Goal: Task Accomplishment & Management: Manage account settings

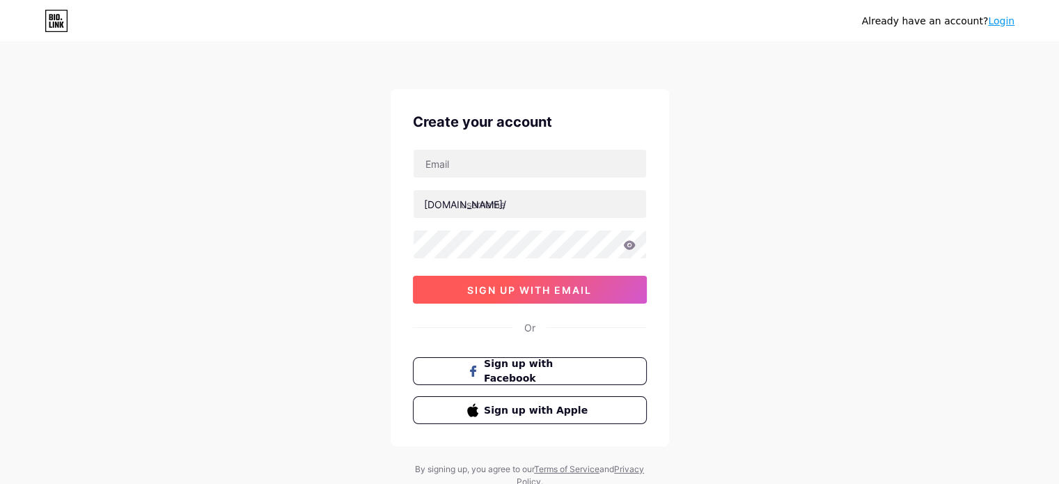
click at [547, 288] on span "sign up with email" at bounding box center [529, 290] width 125 height 12
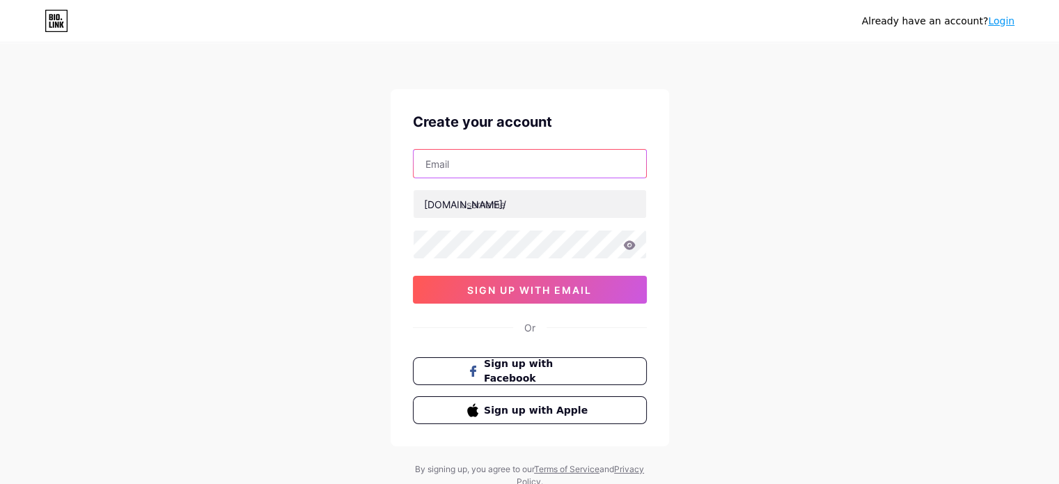
click at [530, 162] on input "text" at bounding box center [530, 164] width 233 height 28
type input "[EMAIL_ADDRESS][DOMAIN_NAME]"
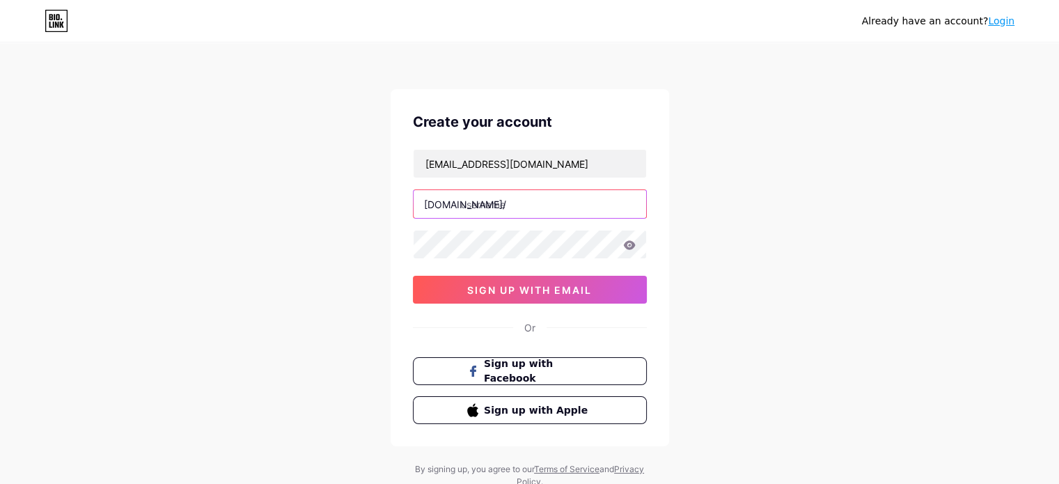
click at [505, 200] on input "text" at bounding box center [530, 204] width 233 height 28
type input "xxnbtung"
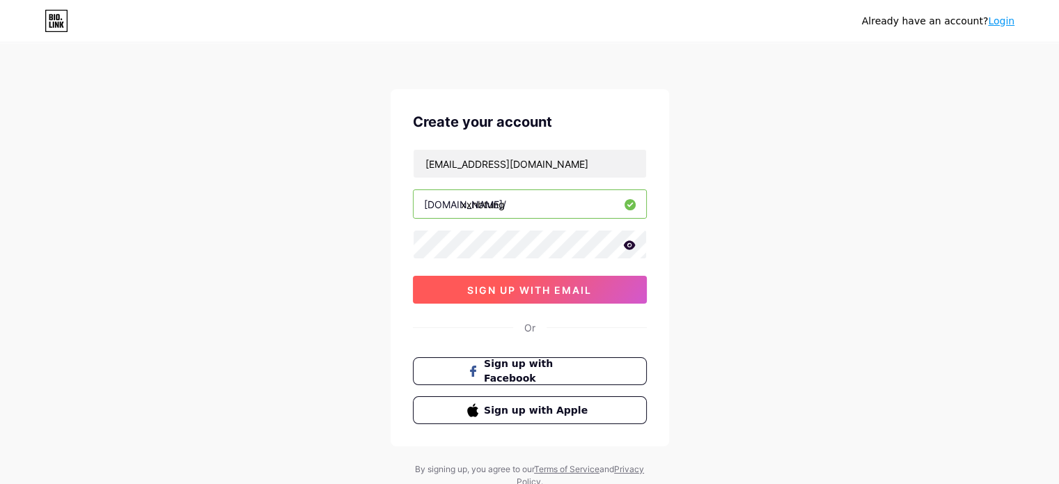
click at [604, 294] on button "sign up with email" at bounding box center [530, 290] width 234 height 28
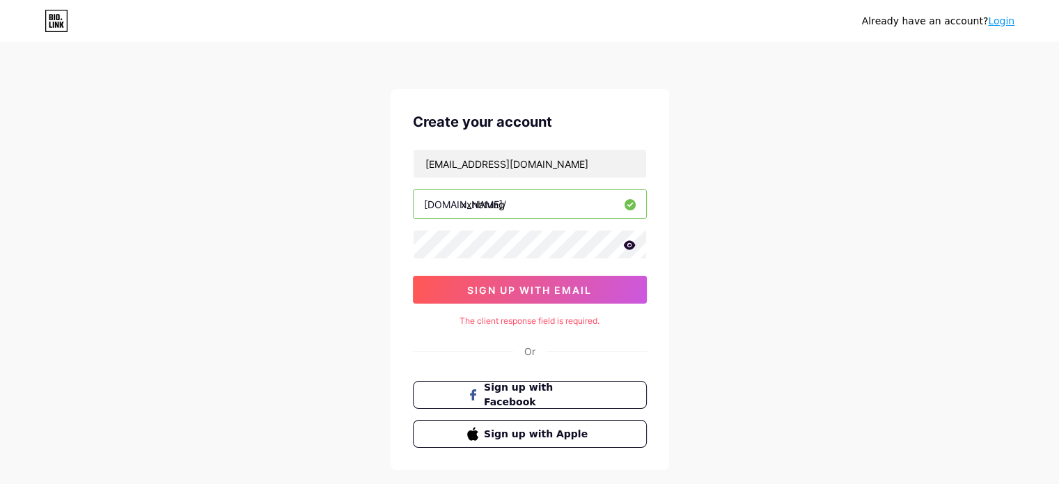
click at [628, 244] on icon at bounding box center [629, 244] width 12 height 9
click at [601, 278] on button "sign up with email" at bounding box center [530, 290] width 234 height 28
click at [566, 288] on span "sign up with email" at bounding box center [529, 290] width 125 height 12
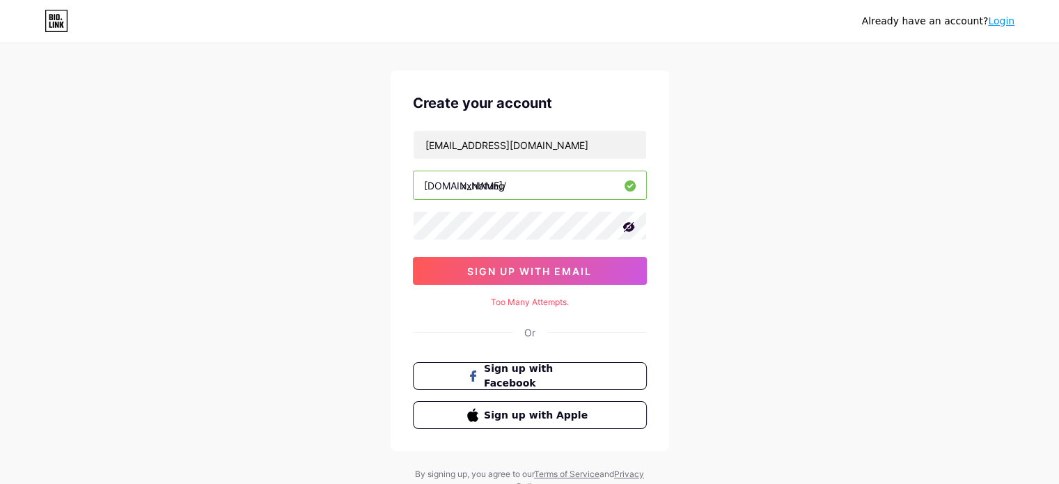
scroll to position [13, 0]
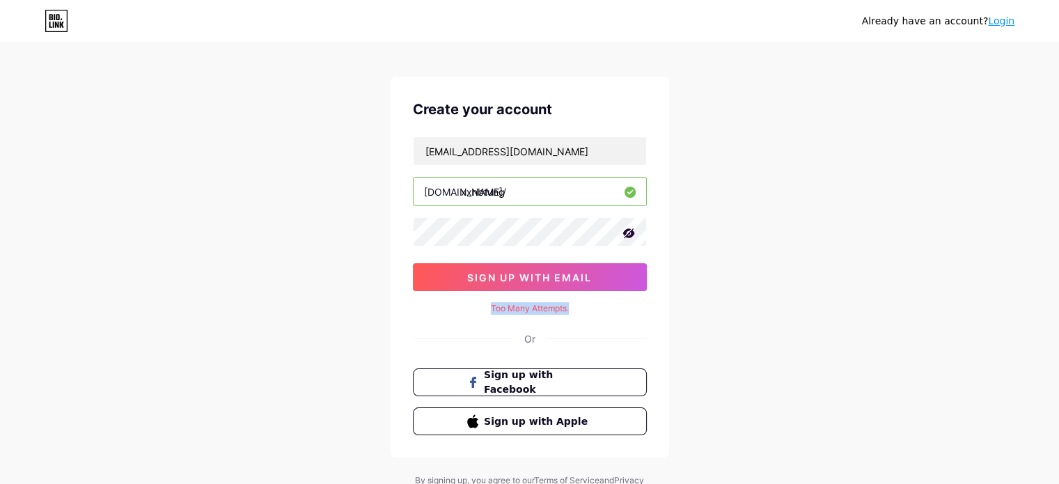
drag, startPoint x: 491, startPoint y: 304, endPoint x: 573, endPoint y: 307, distance: 82.2
click at [573, 307] on div "Too Many Attempts." at bounding box center [530, 308] width 234 height 13
copy div "Too Many Attempts."
click at [388, 282] on div "Already have an account? Login Create your account nbtung0601@gmail.com bio.lin…" at bounding box center [529, 265] width 1059 height 556
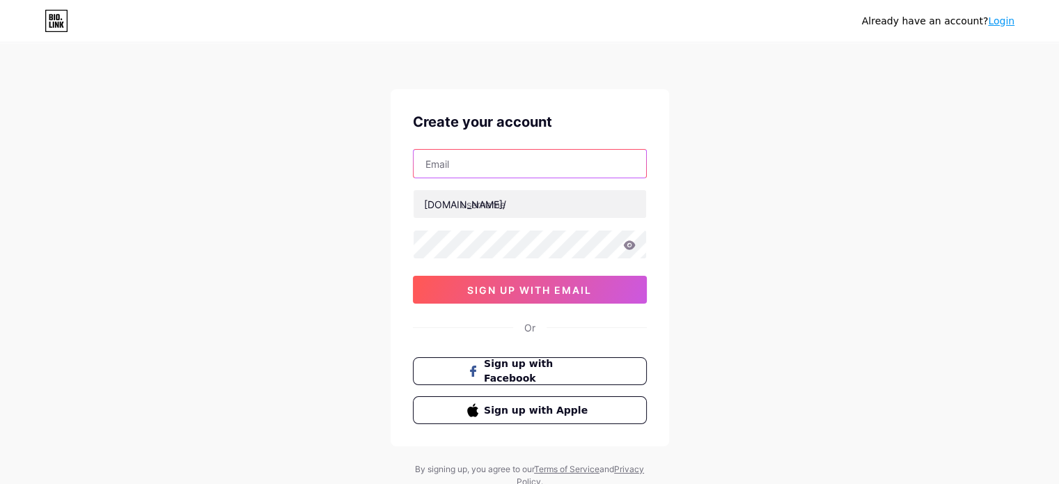
click at [512, 166] on input "text" at bounding box center [530, 164] width 233 height 28
type input "[EMAIL_ADDRESS][DOMAIN_NAME]"
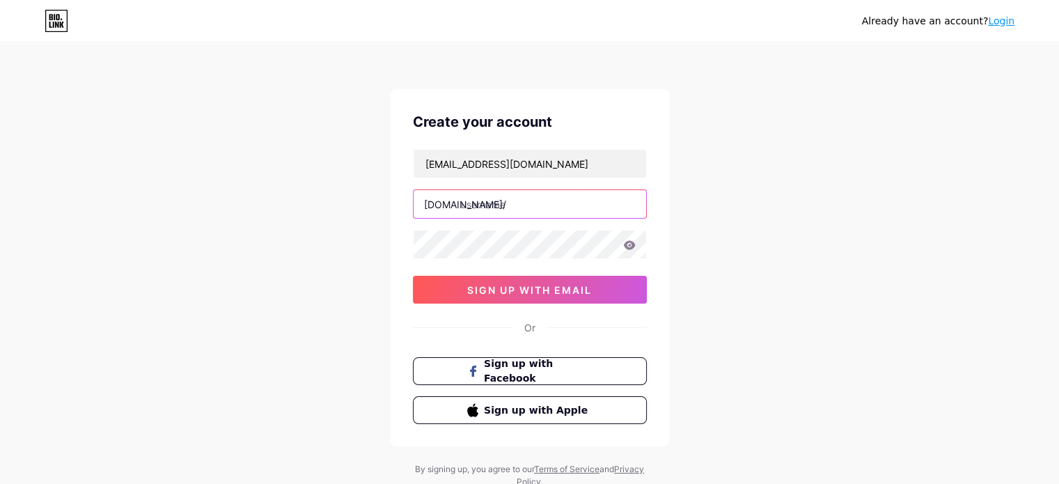
click at [507, 200] on input "text" at bounding box center [530, 204] width 233 height 28
type input "xxnbtung"
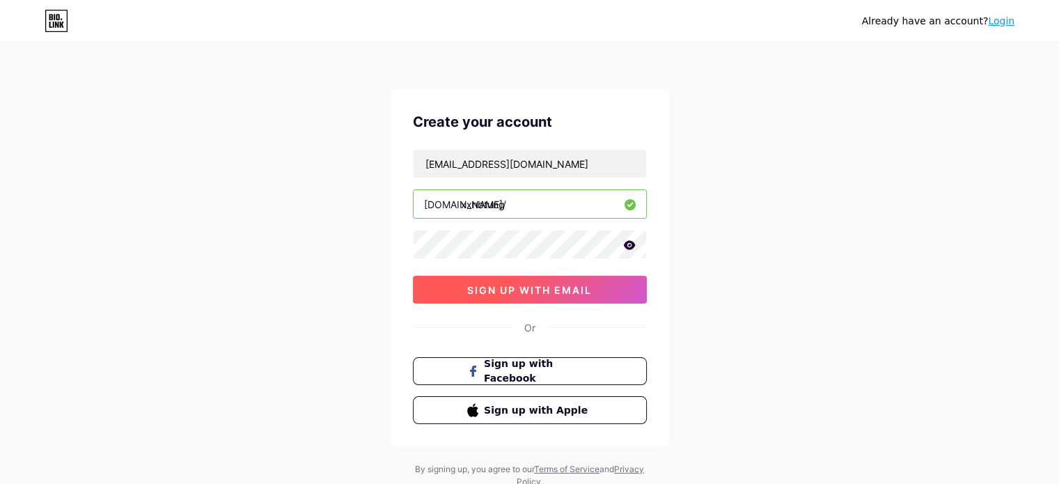
click at [511, 285] on span "sign up with email" at bounding box center [529, 290] width 125 height 12
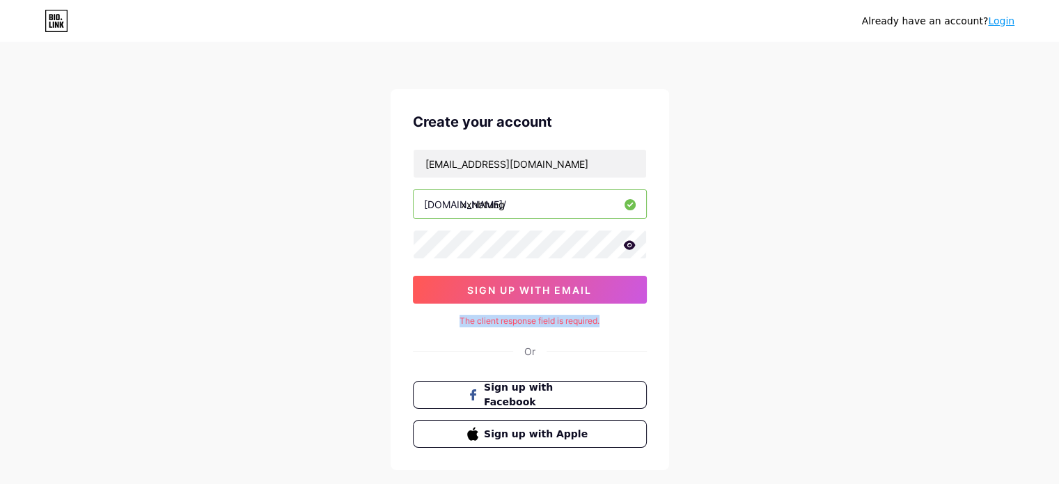
drag, startPoint x: 455, startPoint y: 316, endPoint x: 624, endPoint y: 312, distance: 169.9
click at [624, 312] on div "Create your account nbtung0601@gmail.com bio.link/ xxnbtung sign up with email …" at bounding box center [530, 279] width 278 height 381
copy div "The client response field is required."
click at [739, 278] on div "Already have an account? Login Create your account nbtung0601@gmail.com bio.lin…" at bounding box center [529, 278] width 1059 height 556
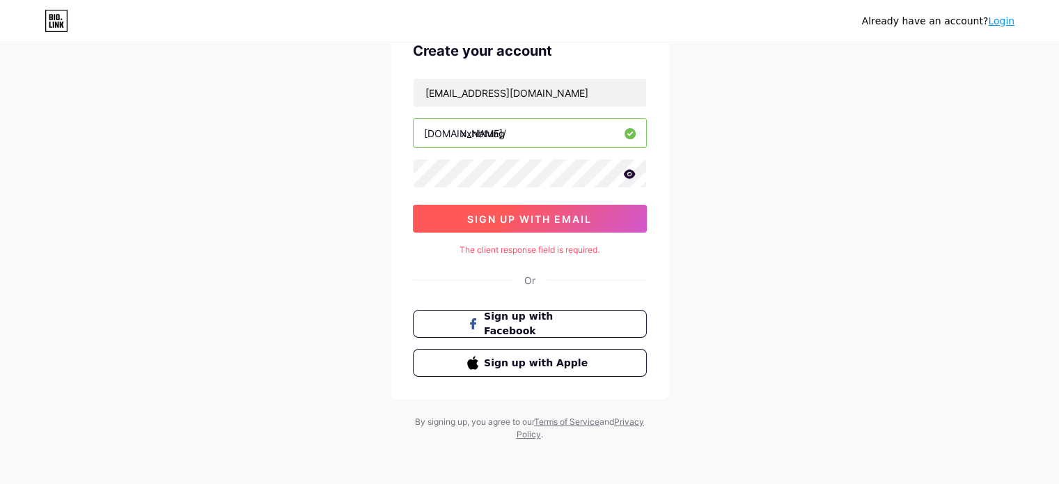
click at [567, 214] on span "sign up with email" at bounding box center [529, 219] width 125 height 12
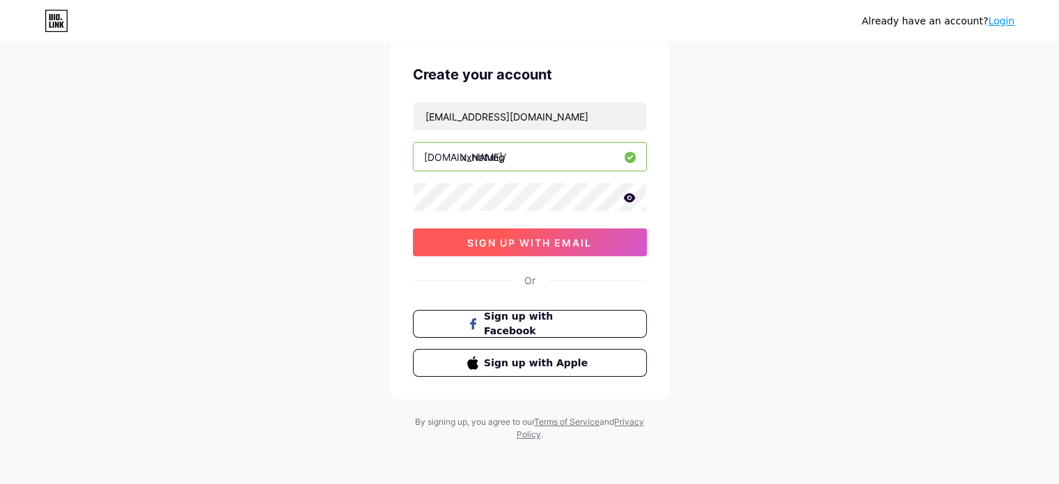
click at [560, 249] on button "sign up with email" at bounding box center [530, 242] width 234 height 28
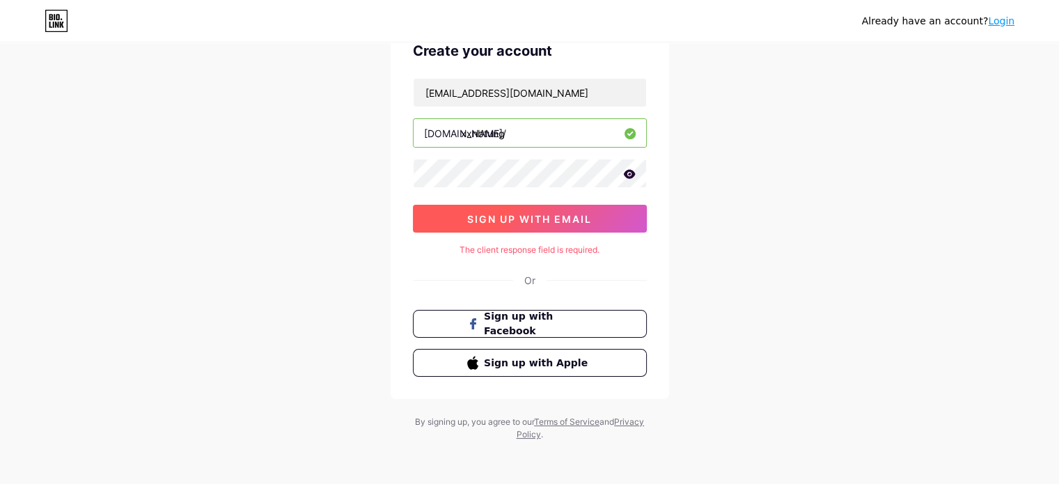
click at [542, 221] on span "sign up with email" at bounding box center [529, 219] width 125 height 12
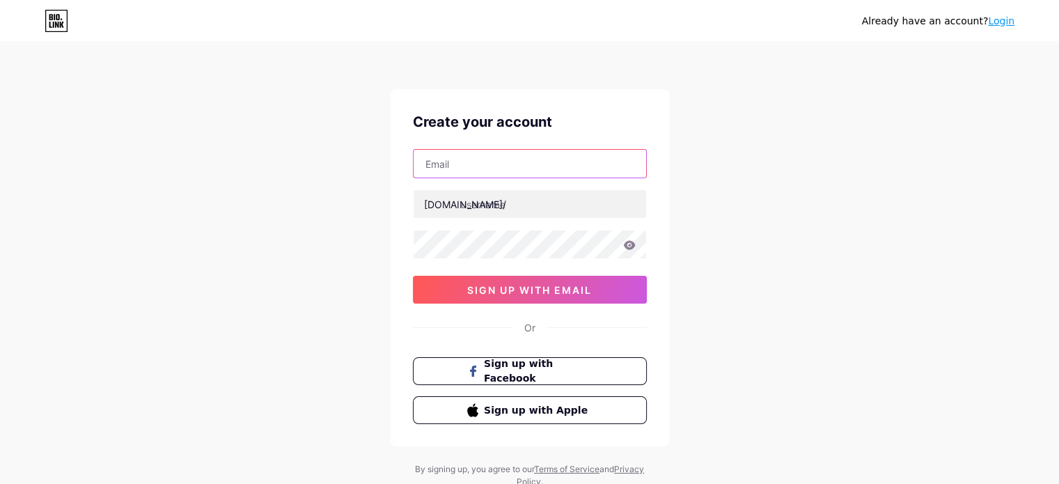
click at [621, 162] on input "text" at bounding box center [530, 164] width 233 height 28
type input "nbtung0601@gmail.com"
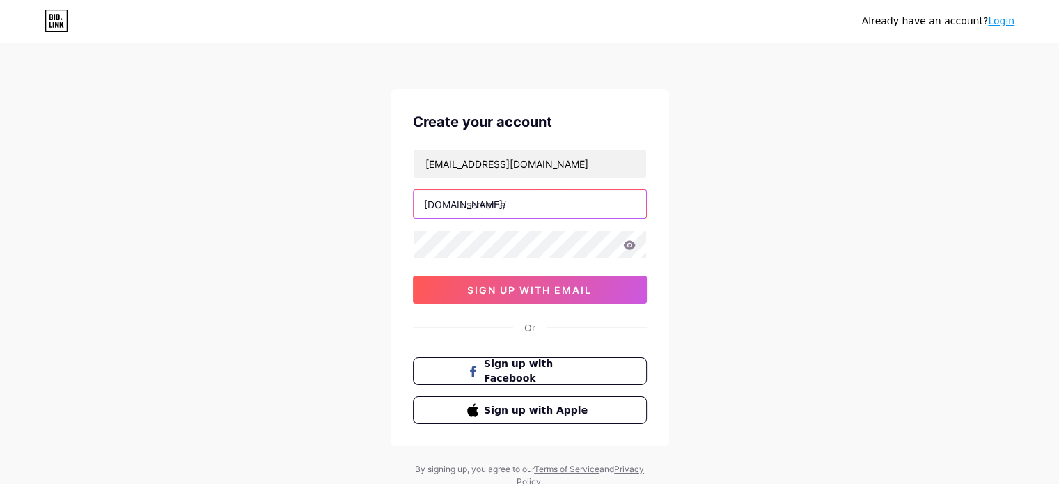
click at [516, 198] on input "text" at bounding box center [530, 204] width 233 height 28
type input "xxnbtung"
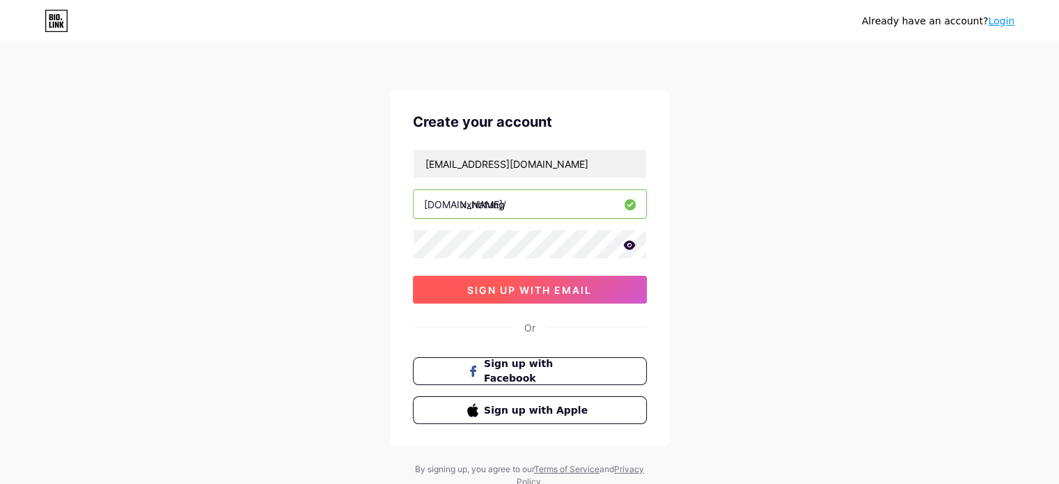
click at [520, 278] on button "sign up with email" at bounding box center [530, 290] width 234 height 28
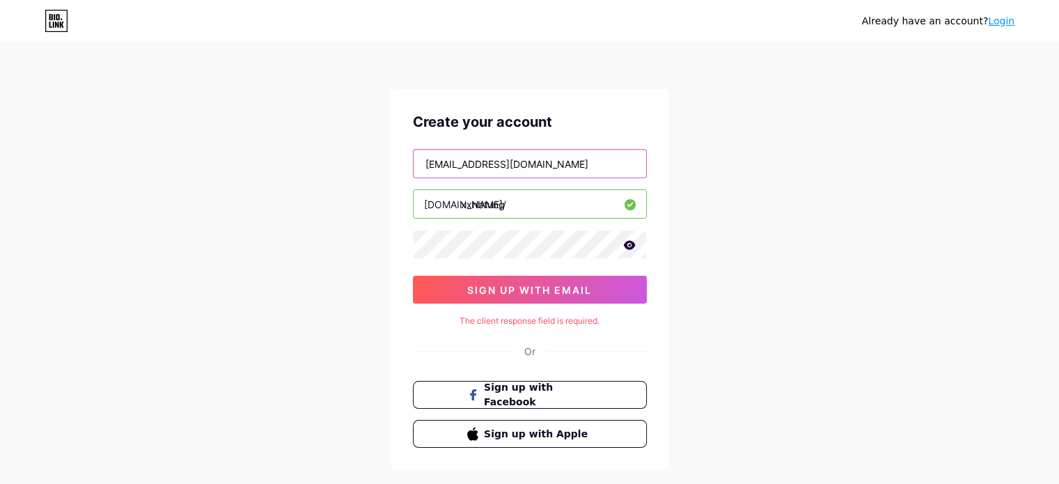
click at [572, 161] on input "nbtung0601@gmail.com" at bounding box center [530, 164] width 233 height 28
type input "n"
click at [572, 161] on input "text" at bounding box center [530, 164] width 233 height 28
type input "tn156209@gmail.com"
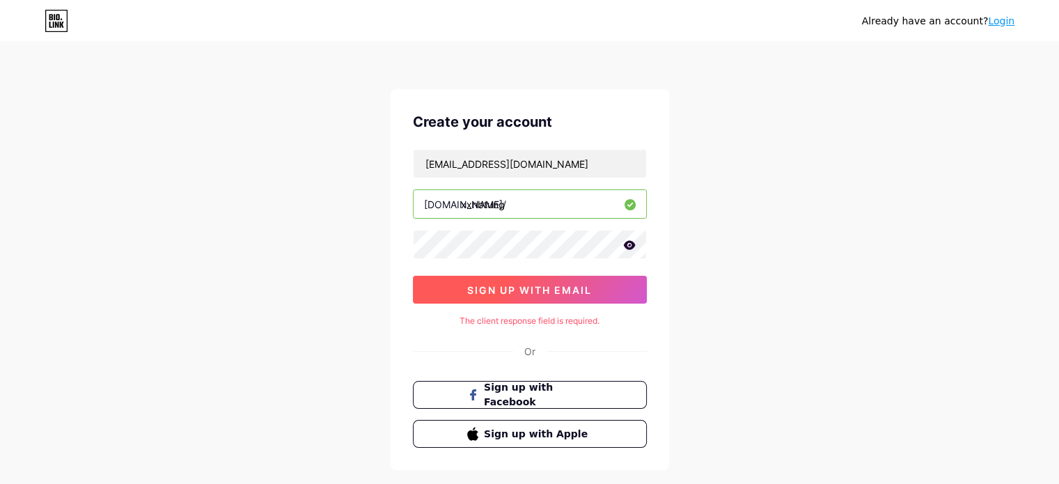
click at [553, 290] on span "sign up with email" at bounding box center [529, 290] width 125 height 12
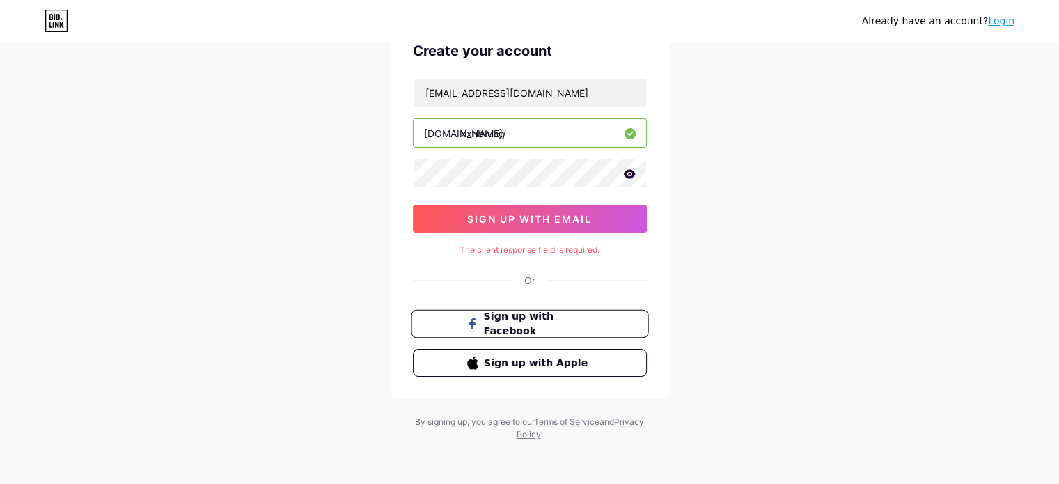
click at [558, 334] on button "Sign up with Facebook" at bounding box center [529, 324] width 237 height 29
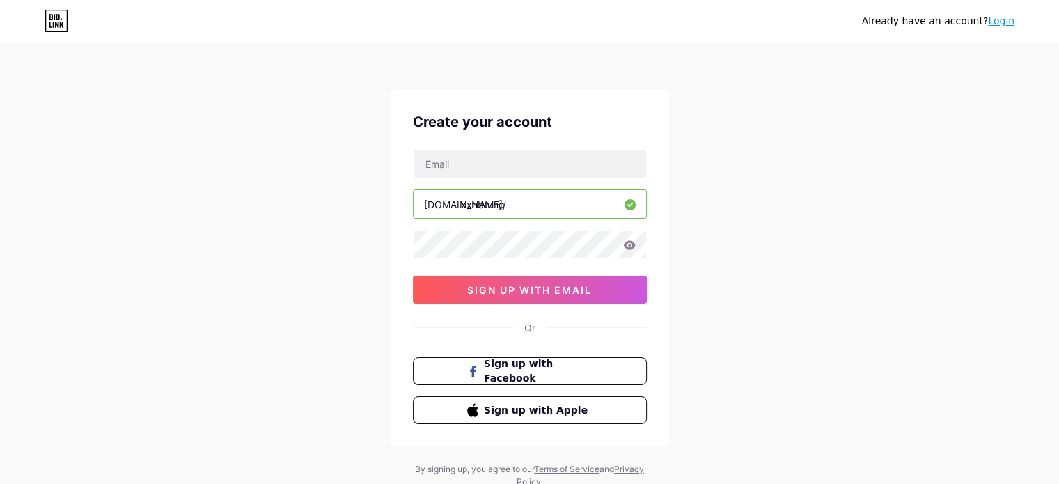
drag, startPoint x: 1047, startPoint y: 178, endPoint x: 1069, endPoint y: 155, distance: 31.0
click at [1058, 155] on html "Already have an account? Login Create your account [DOMAIN_NAME]/ xxnbtung 0cAF…" at bounding box center [529, 266] width 1059 height 533
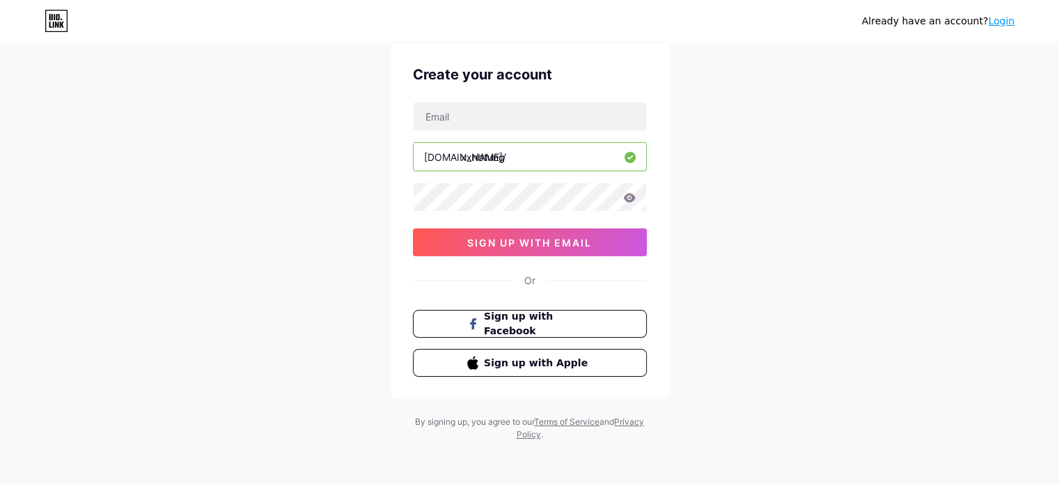
click at [569, 418] on link "Terms of Service" at bounding box center [566, 421] width 65 height 10
click at [59, 31] on icon at bounding box center [57, 21] width 22 height 22
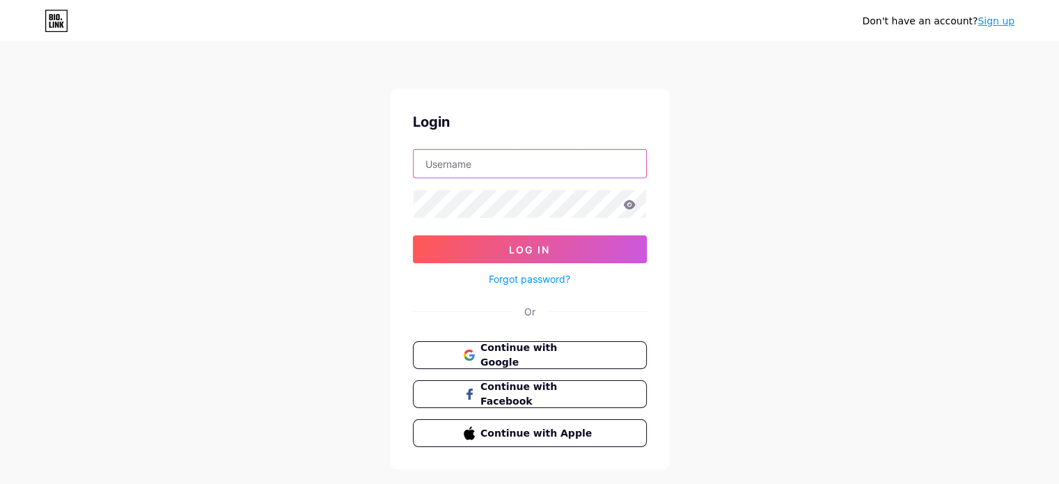
click at [532, 165] on input "text" at bounding box center [530, 164] width 233 height 28
click at [734, 370] on div "Don't have an account? Sign up Login Log In Forgot password? Or Continue with G…" at bounding box center [529, 257] width 1059 height 514
click at [603, 356] on button "Continue with Google" at bounding box center [529, 355] width 237 height 29
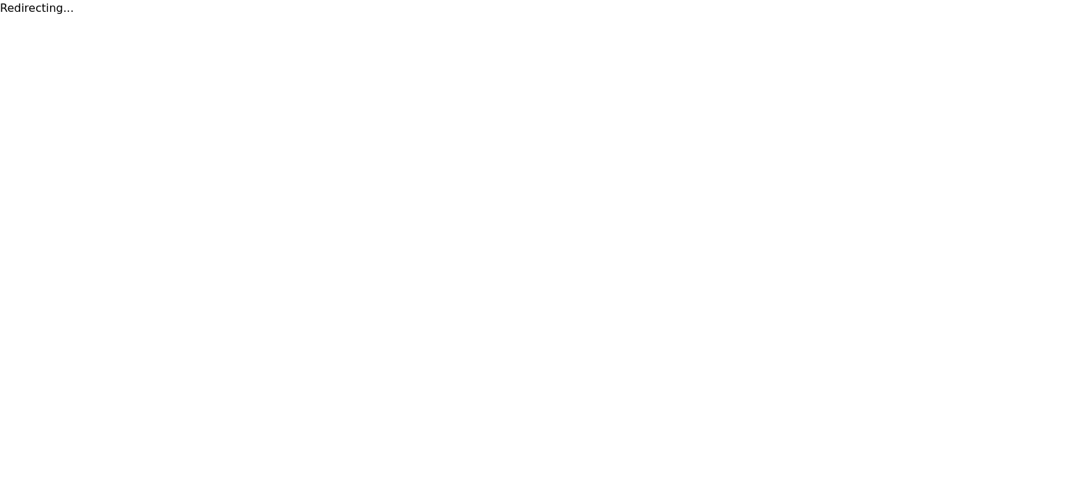
drag, startPoint x: 0, startPoint y: 0, endPoint x: 676, endPoint y: 235, distance: 715.5
click at [676, 17] on html "Redirecting..." at bounding box center [534, 8] width 1069 height 17
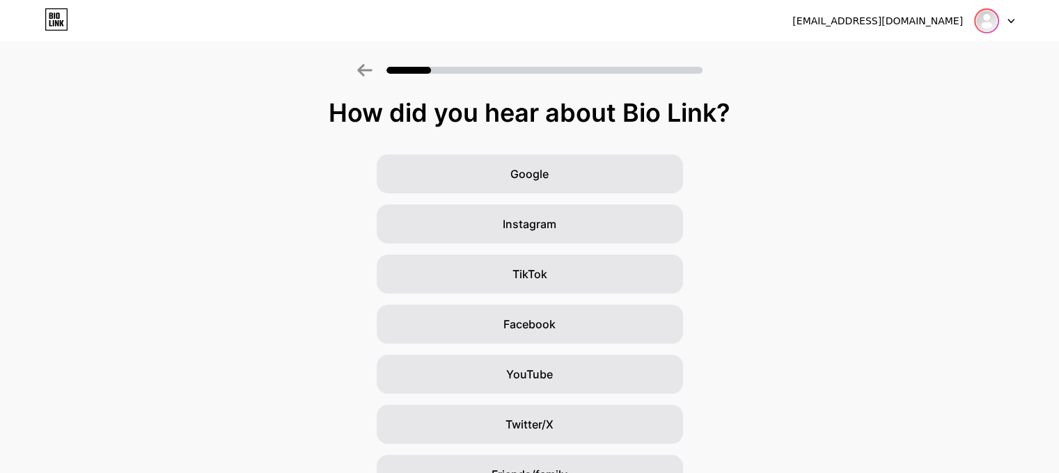
click at [986, 22] on img at bounding box center [986, 21] width 22 height 22
click at [922, 29] on div "[EMAIL_ADDRESS][DOMAIN_NAME]" at bounding box center [903, 20] width 222 height 25
click at [1018, 22] on div "[EMAIL_ADDRESS][DOMAIN_NAME] Logout" at bounding box center [529, 20] width 1059 height 25
click at [1008, 22] on icon at bounding box center [1010, 21] width 7 height 5
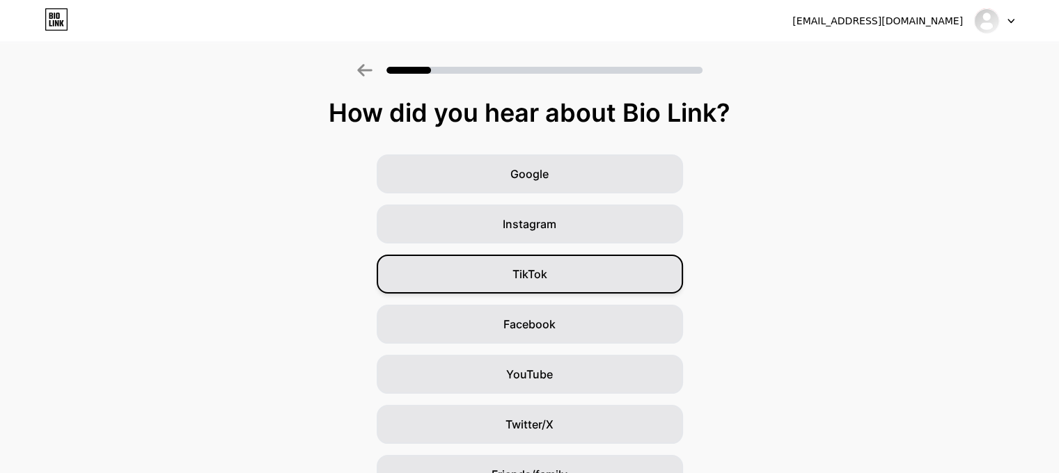
click at [571, 280] on div "TikTok" at bounding box center [530, 274] width 306 height 39
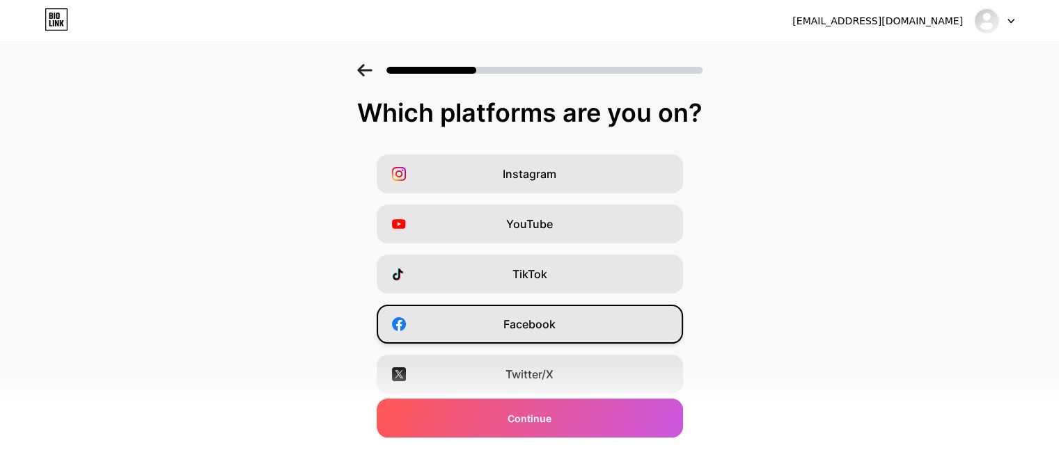
click at [562, 333] on div "Facebook" at bounding box center [530, 324] width 306 height 39
click at [377, 70] on div at bounding box center [529, 70] width 345 height 13
click at [361, 70] on div at bounding box center [529, 66] width 1059 height 49
click at [363, 70] on icon at bounding box center [364, 70] width 15 height 13
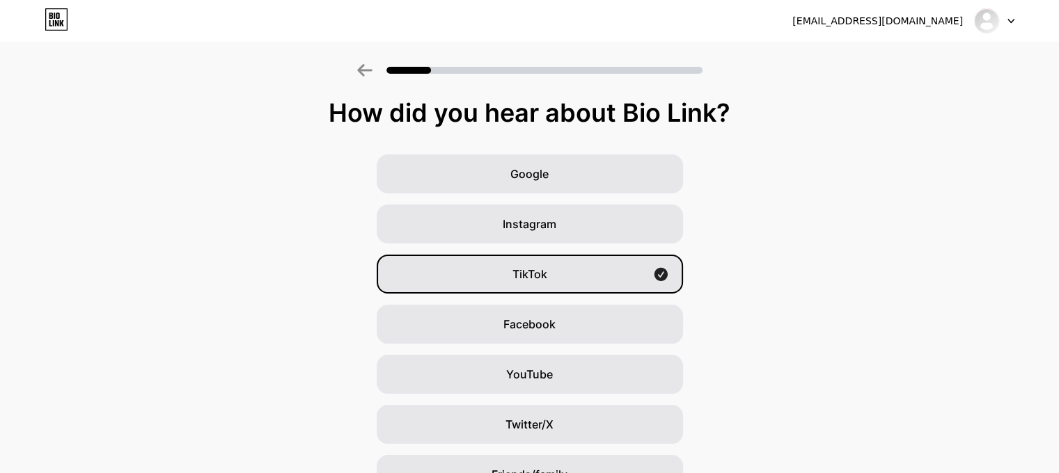
click at [363, 70] on icon at bounding box center [364, 70] width 15 height 13
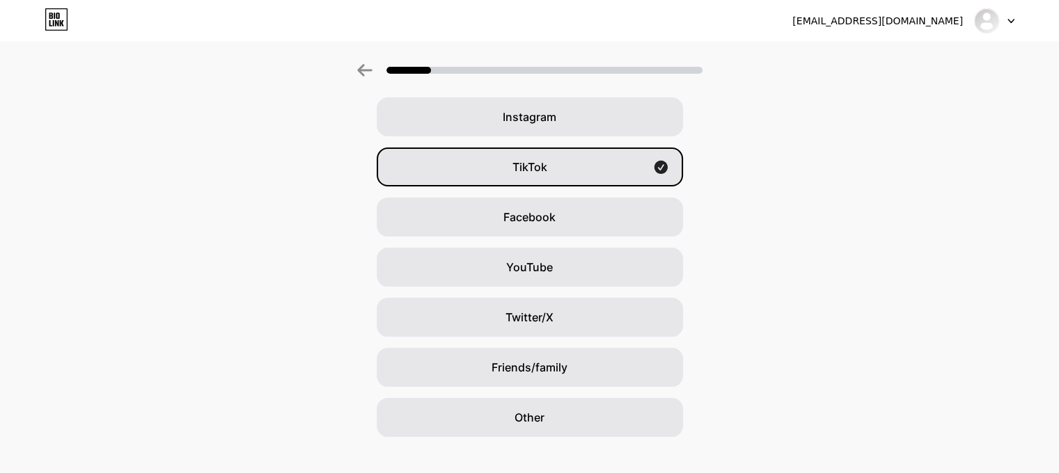
scroll to position [127, 0]
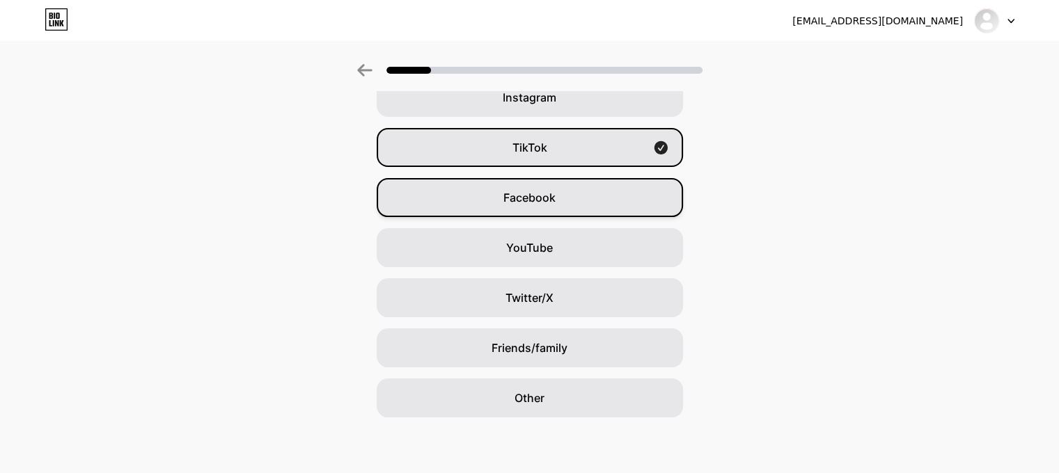
click at [557, 205] on div "Facebook" at bounding box center [530, 197] width 306 height 39
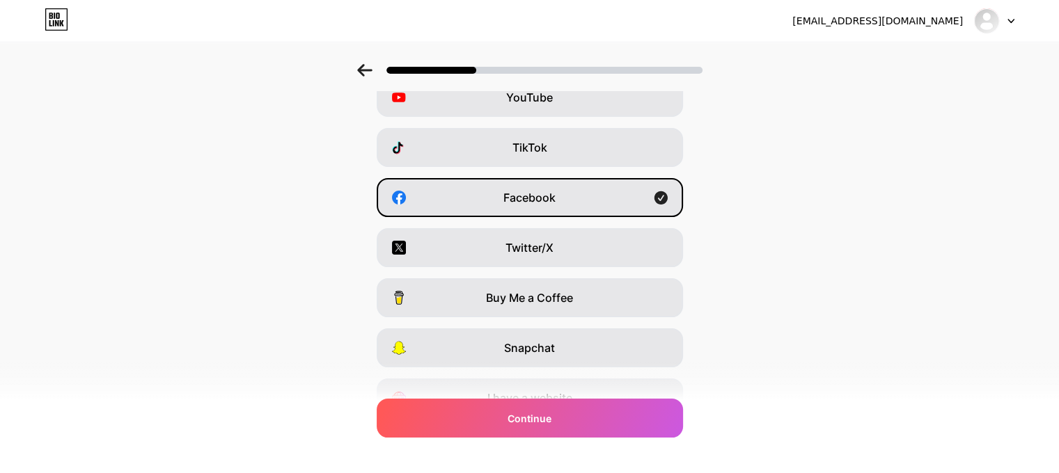
scroll to position [0, 0]
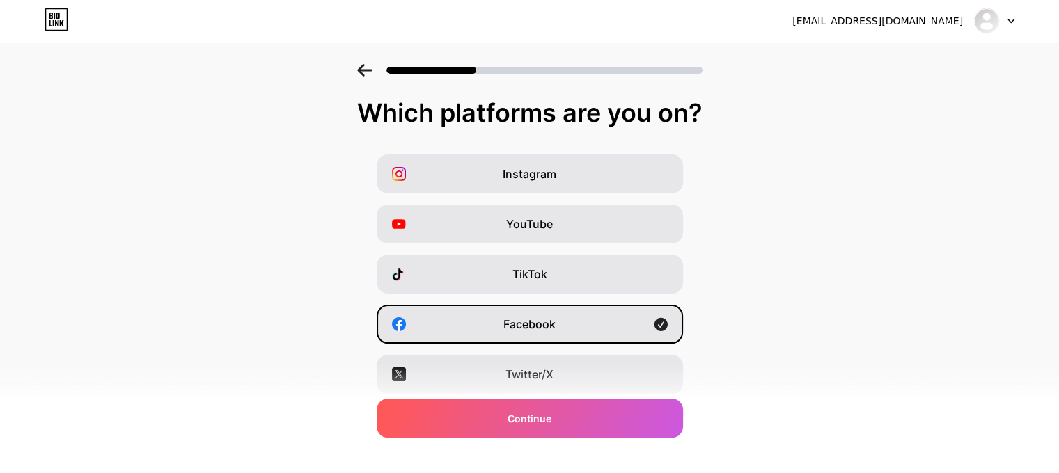
click at [370, 67] on icon at bounding box center [364, 70] width 15 height 13
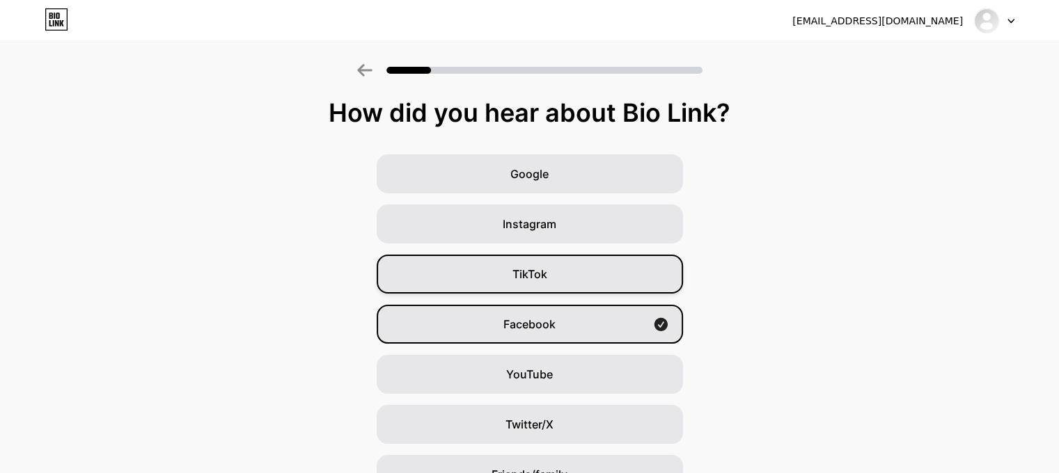
click at [595, 275] on div "TikTok" at bounding box center [530, 274] width 306 height 39
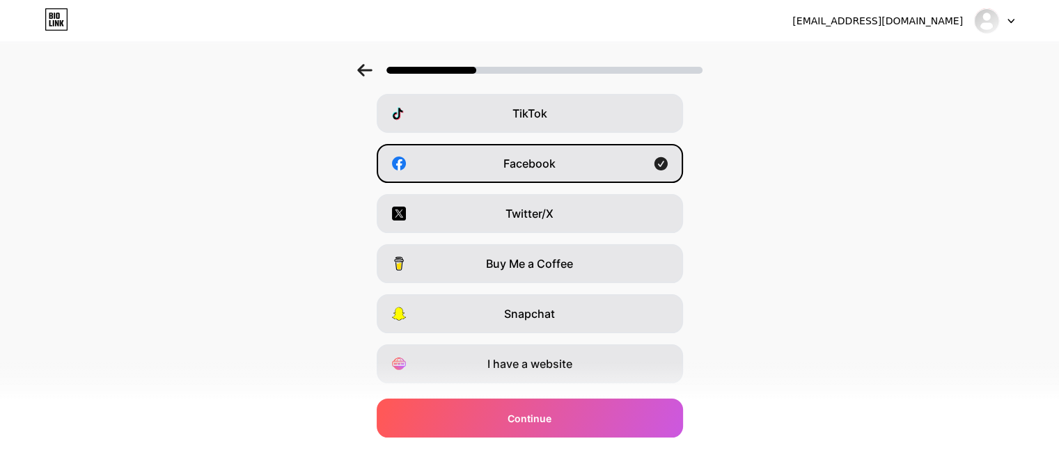
scroll to position [196, 0]
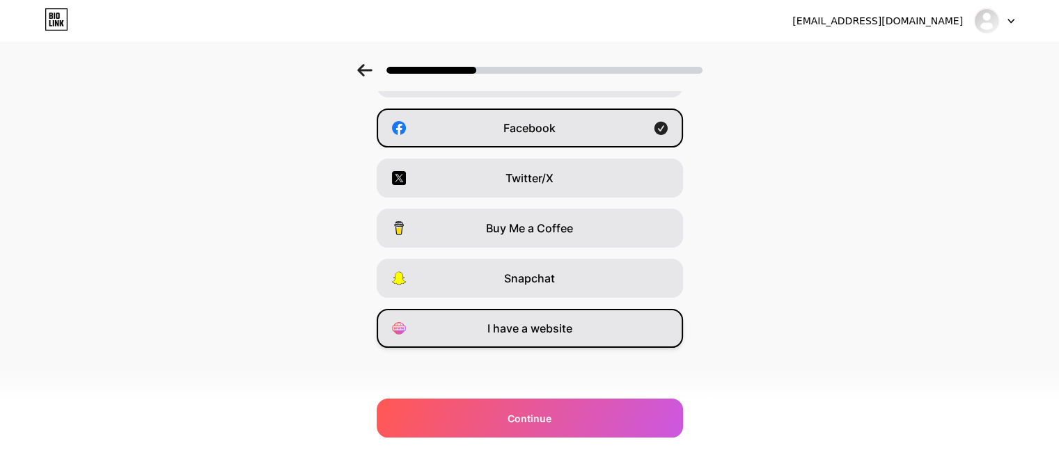
click at [613, 322] on div "I have a website" at bounding box center [530, 328] width 306 height 39
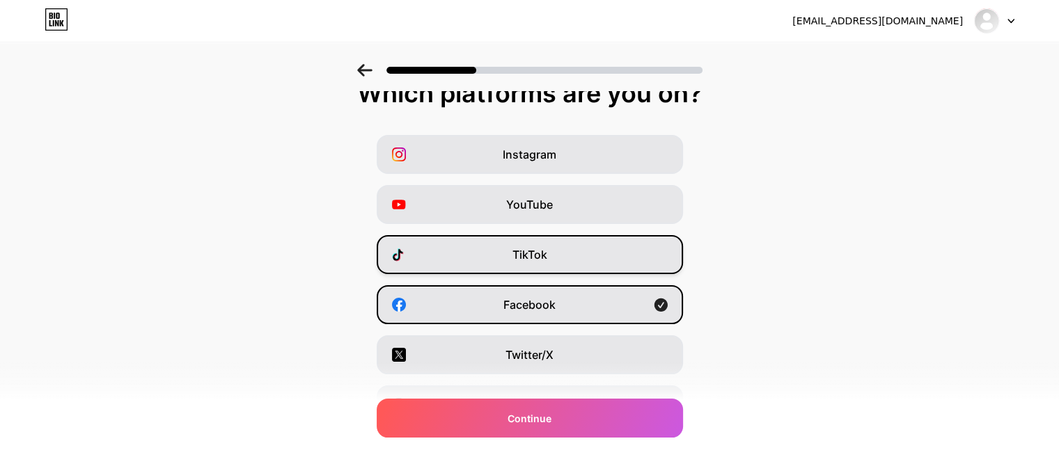
click at [627, 257] on div "TikTok" at bounding box center [530, 254] width 306 height 39
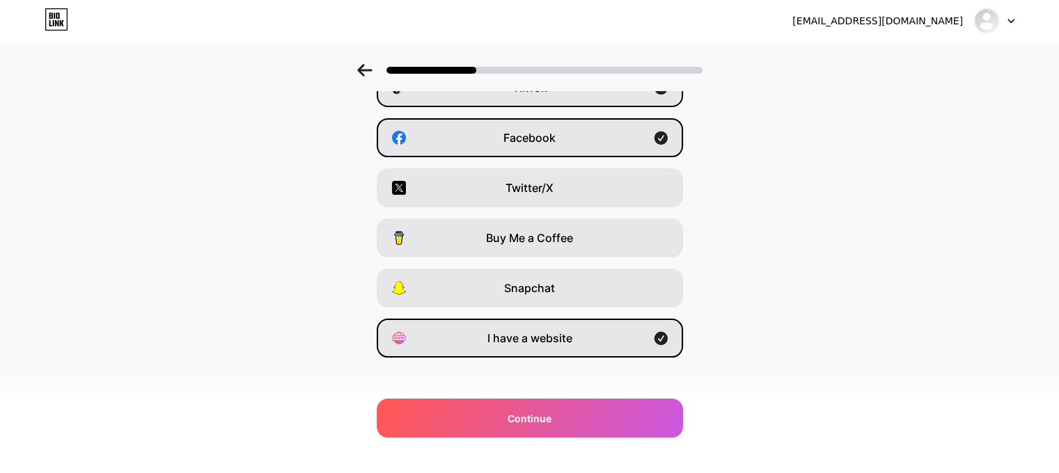
scroll to position [196, 0]
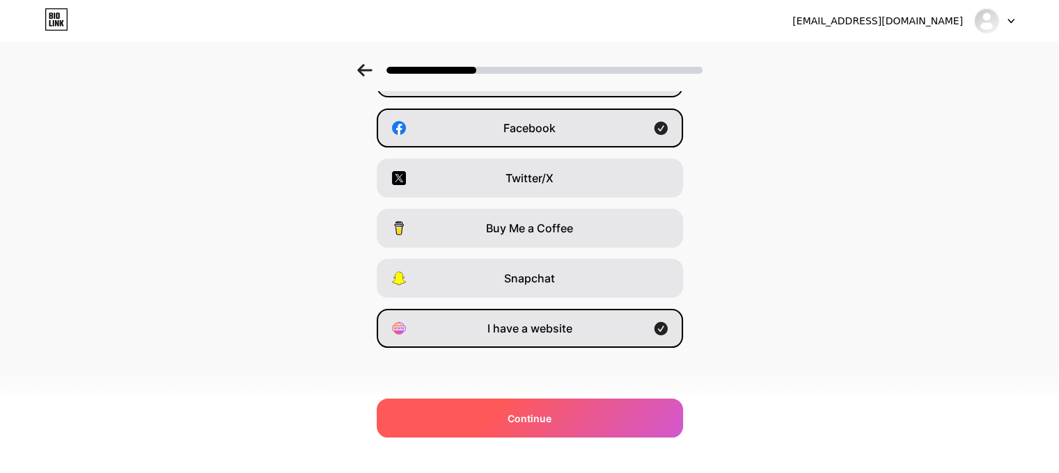
click at [608, 409] on div "Continue" at bounding box center [530, 418] width 306 height 39
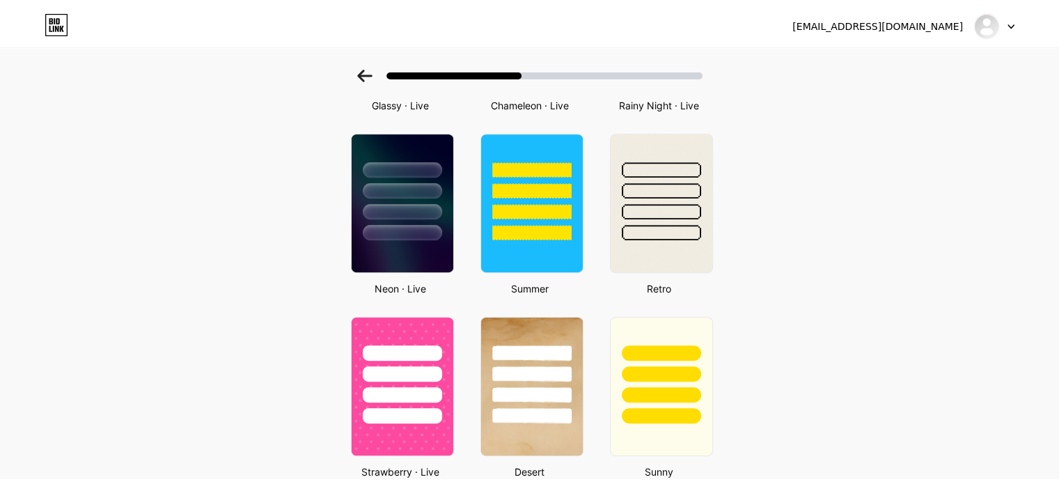
scroll to position [0, 0]
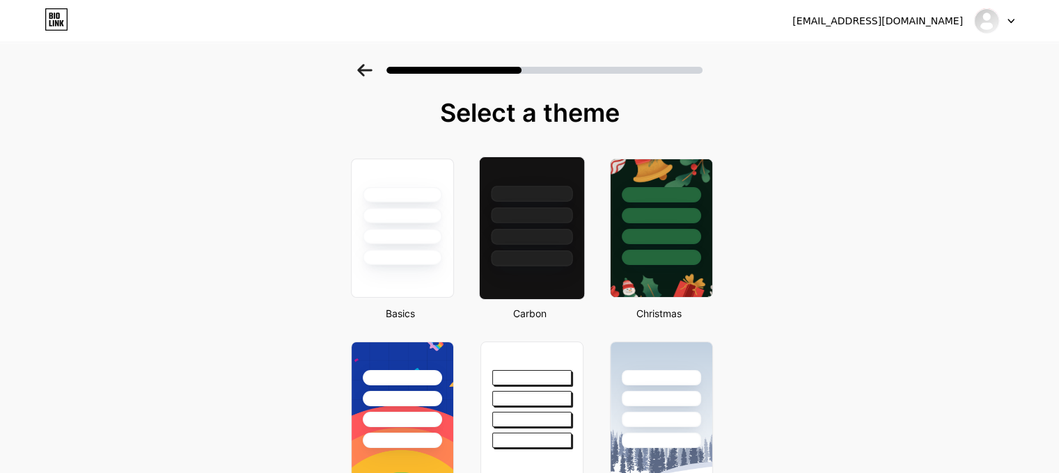
click at [562, 264] on div at bounding box center [531, 259] width 81 height 16
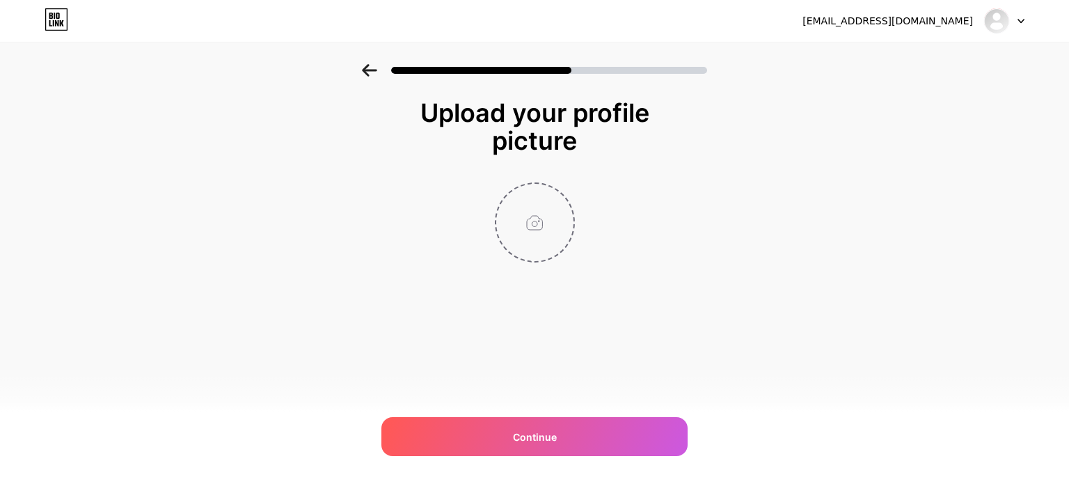
click at [555, 257] on input "file" at bounding box center [534, 222] width 77 height 77
type input "C:\fakepath\avt.jpg"
drag, startPoint x: 1069, startPoint y: 49, endPoint x: 1069, endPoint y: 95, distance: 45.9
click at [1069, 95] on div "Upload your profile picture Continue" at bounding box center [534, 198] width 1069 height 268
click at [543, 198] on img at bounding box center [535, 222] width 80 height 80
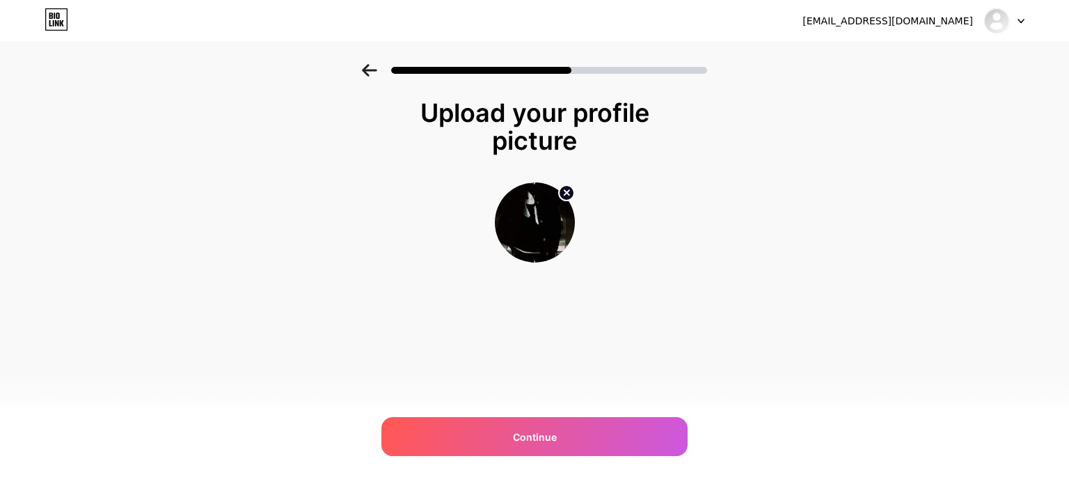
click at [565, 191] on icon at bounding box center [566, 192] width 5 height 5
click at [1019, 23] on icon at bounding box center [1021, 21] width 7 height 5
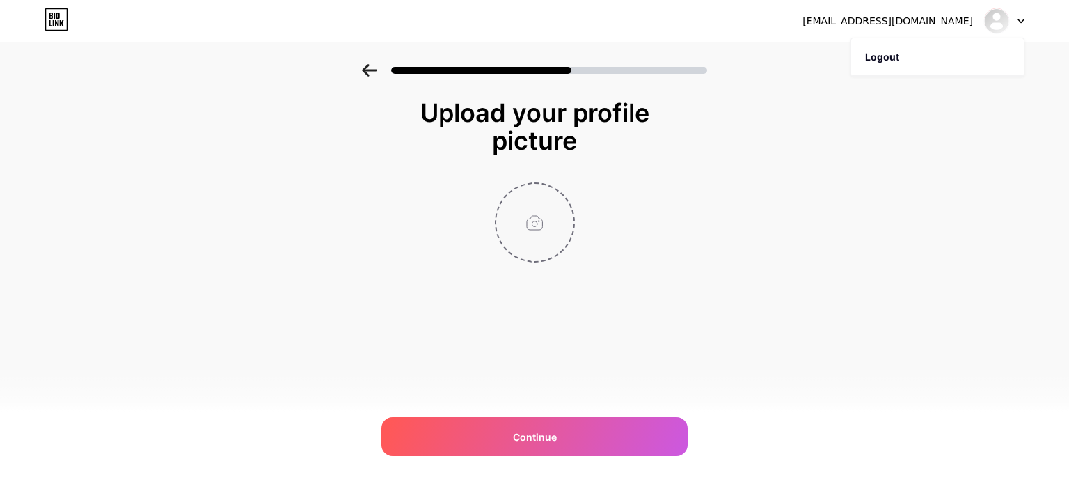
click at [1019, 23] on icon at bounding box center [1021, 21] width 7 height 5
click at [933, 52] on li "Logout" at bounding box center [937, 57] width 173 height 38
